Goal: Task Accomplishment & Management: Manage account settings

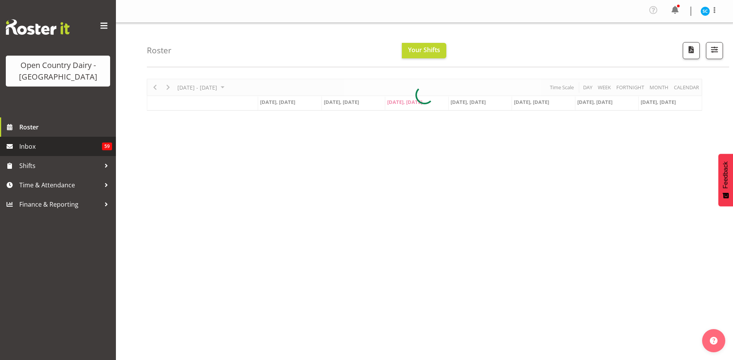
click at [34, 146] on span "Inbox" at bounding box center [60, 147] width 83 height 12
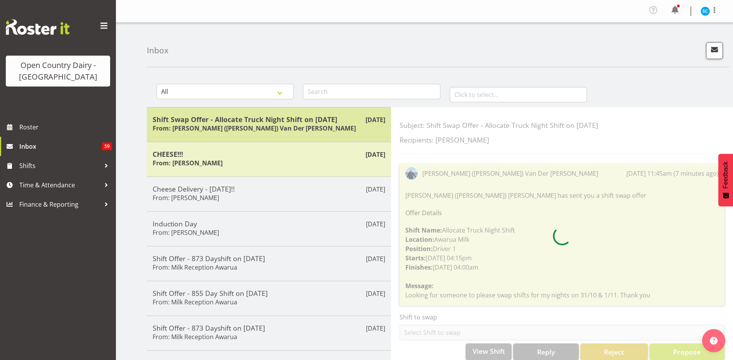
click at [256, 123] on h5 "Shift Swap Offer - Allocate Truck Night Shift on 31/10/25" at bounding box center [269, 119] width 233 height 9
click at [316, 122] on h5 "Shift Swap Offer - Allocate Truck Night Shift on 31/10/25" at bounding box center [269, 119] width 233 height 9
click at [288, 124] on div "Shift Swap Offer - Allocate Truck Night Shift on 31/10/25 From: Gert (Gerry) Va…" at bounding box center [269, 124] width 233 height 19
